Goal: Information Seeking & Learning: Learn about a topic

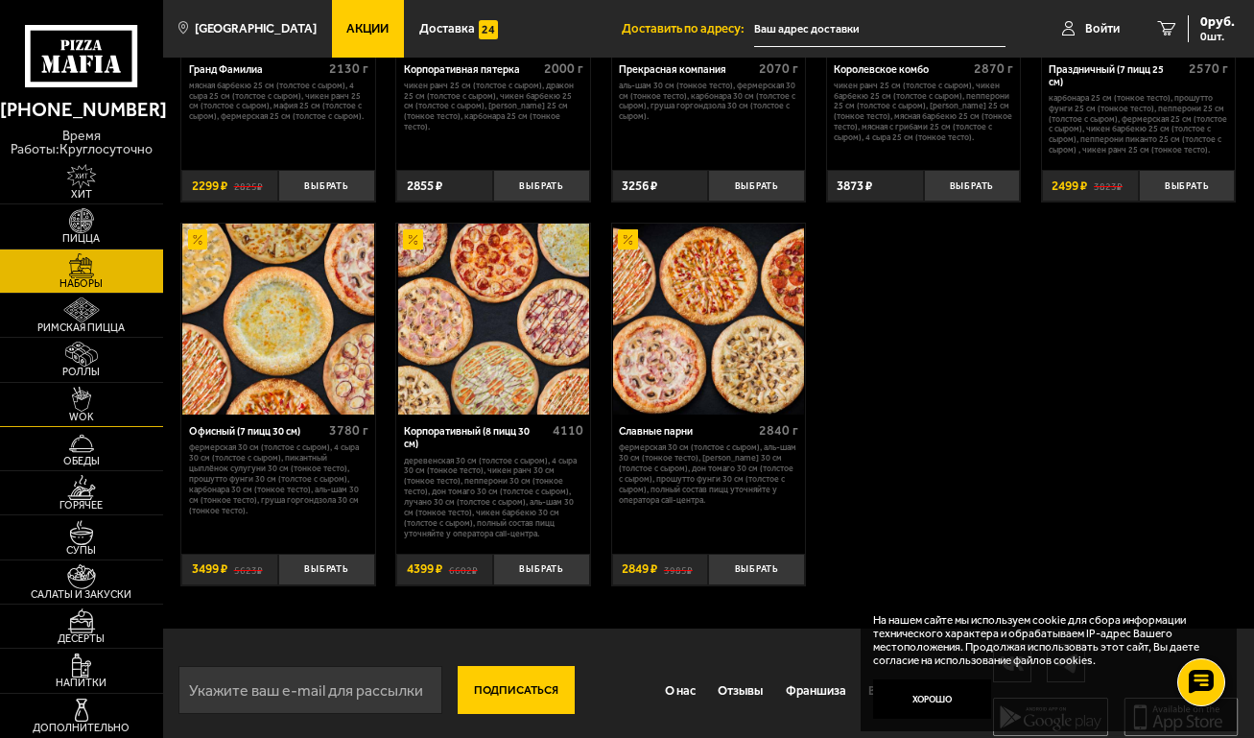
scroll to position [1965, 0]
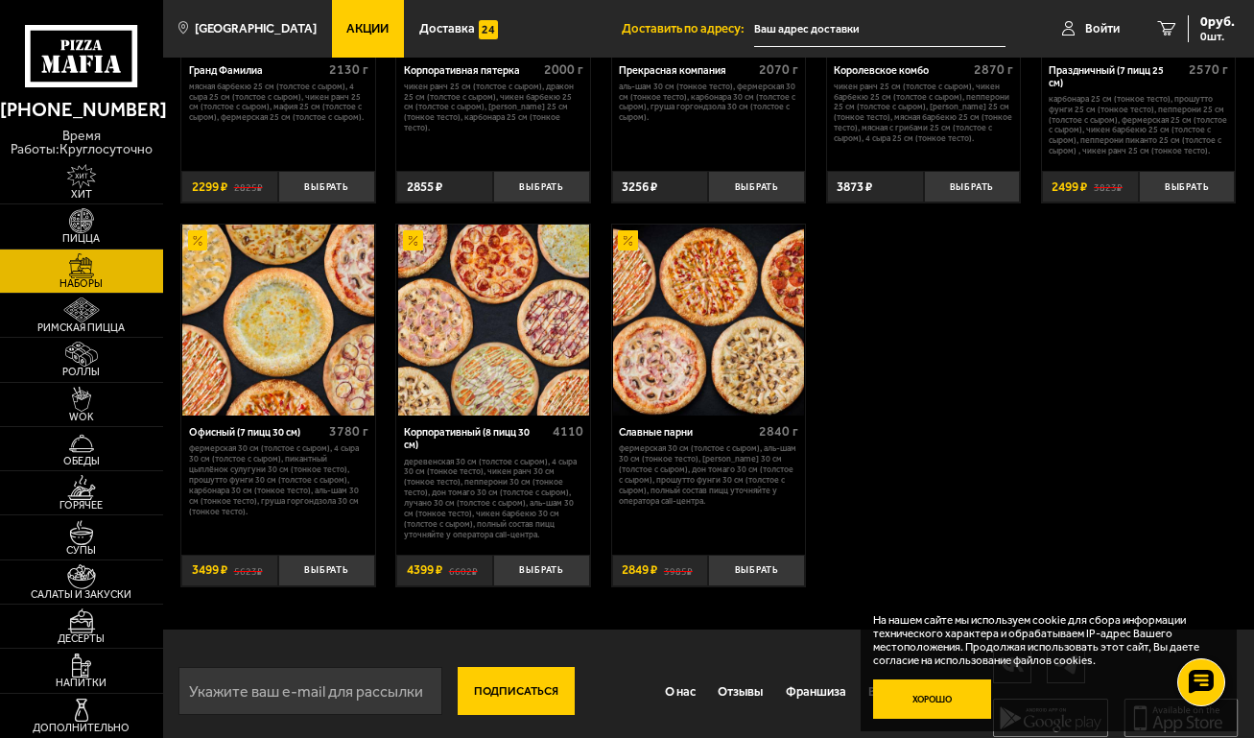
click at [933, 701] on button "Хорошо" at bounding box center [932, 698] width 118 height 39
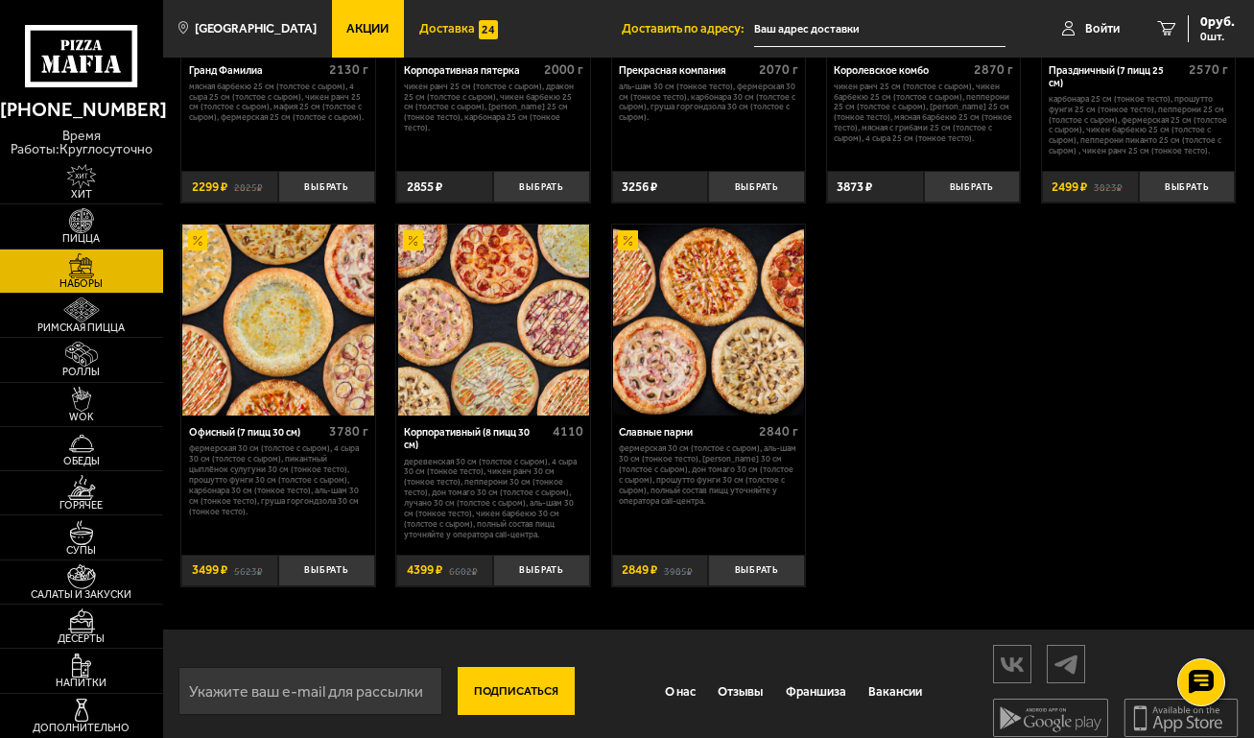
click at [452, 31] on span "Доставка" at bounding box center [447, 28] width 56 height 12
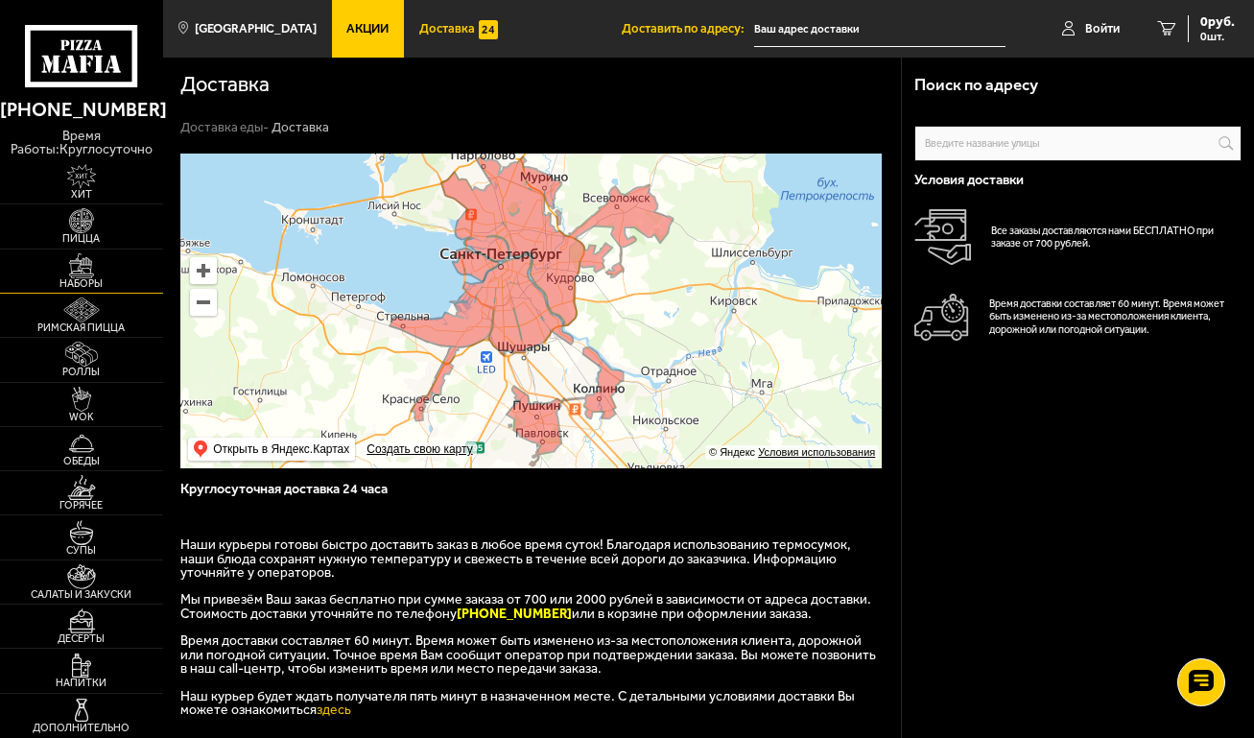
click at [74, 267] on img at bounding box center [82, 265] width 50 height 25
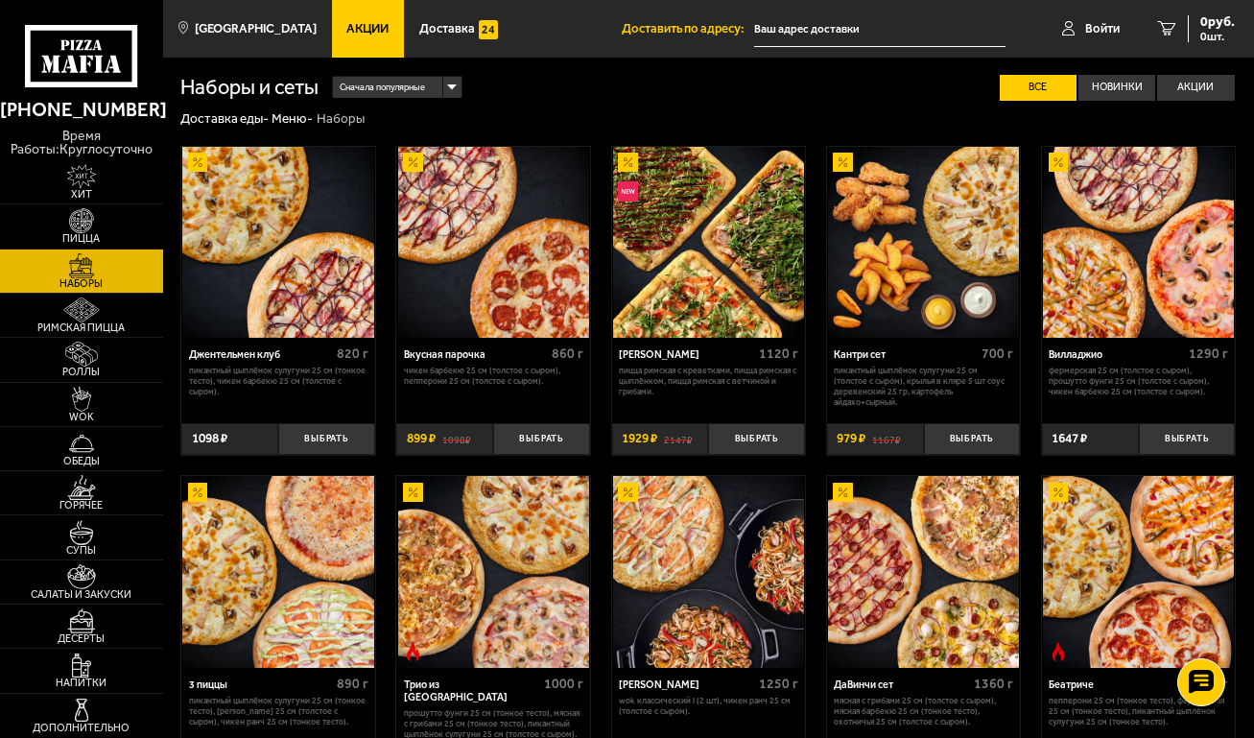
click at [348, 32] on span "Акции" at bounding box center [367, 28] width 42 height 12
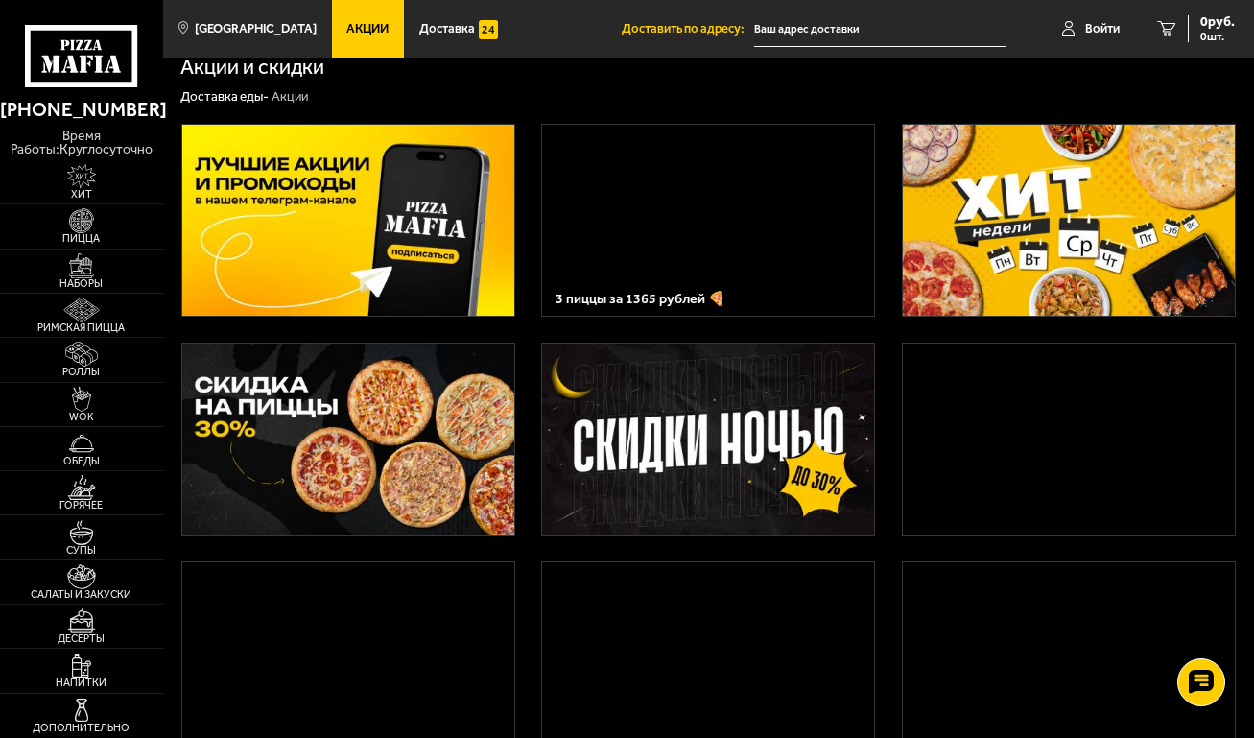
scroll to position [19, 0]
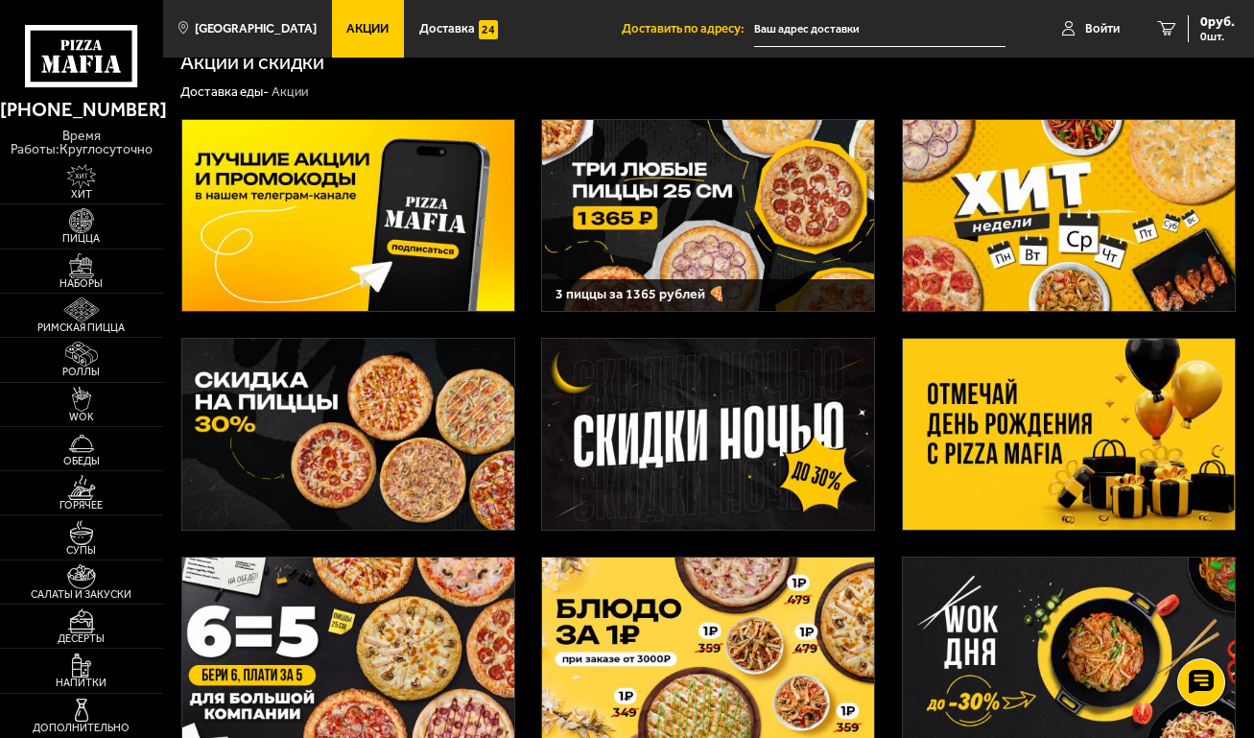
click at [303, 208] on img at bounding box center [348, 215] width 332 height 191
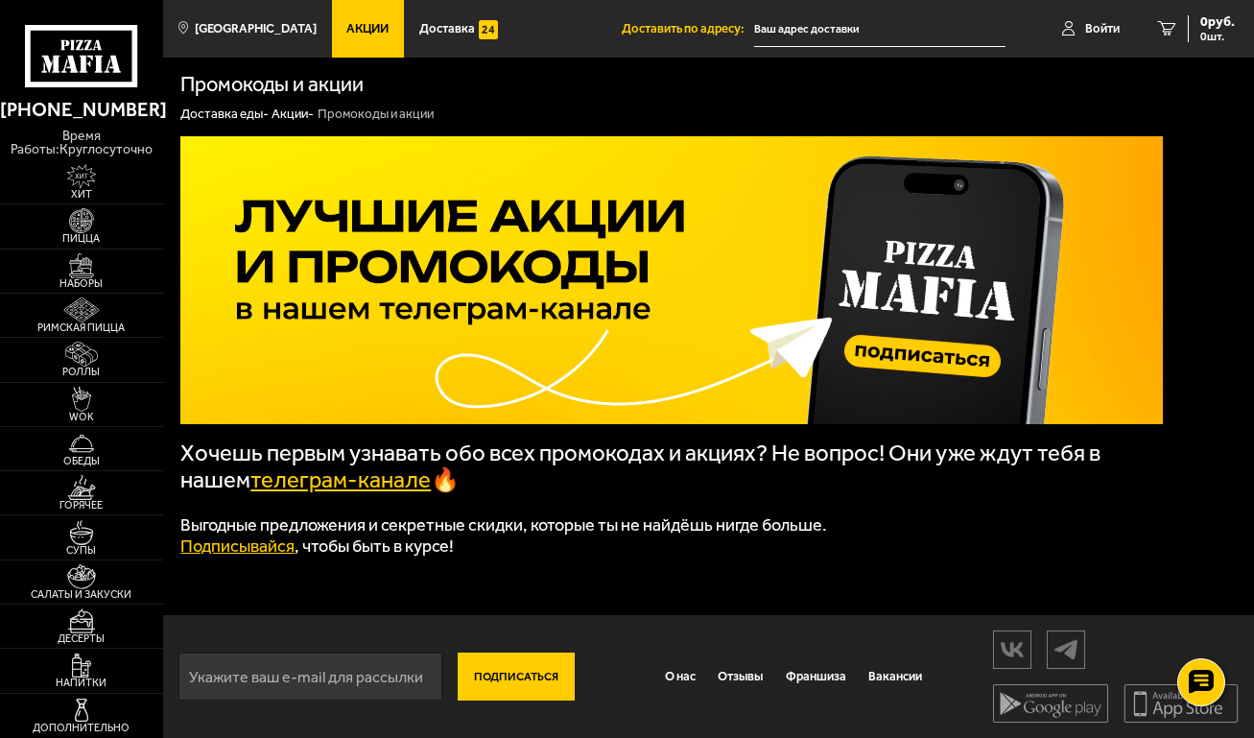
click at [352, 31] on span "Акции" at bounding box center [367, 28] width 42 height 12
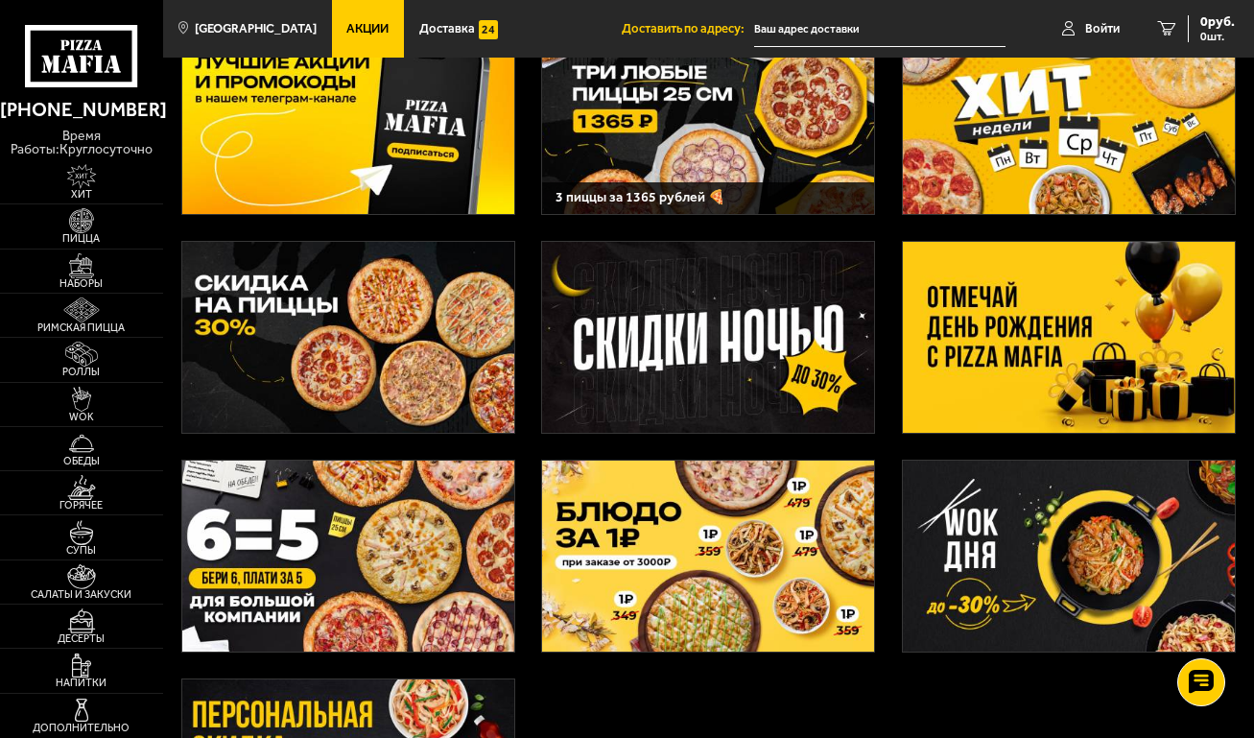
scroll to position [111, 0]
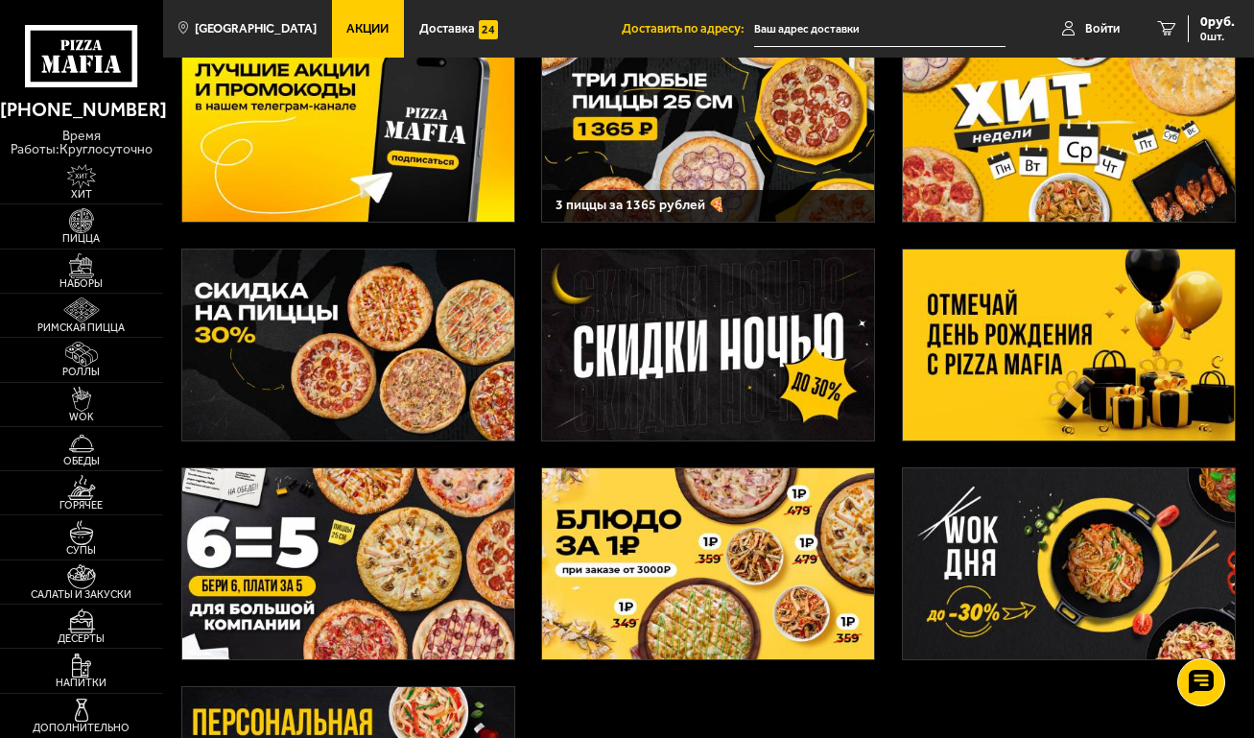
click at [333, 345] on img at bounding box center [348, 345] width 332 height 191
